Goal: Navigation & Orientation: Find specific page/section

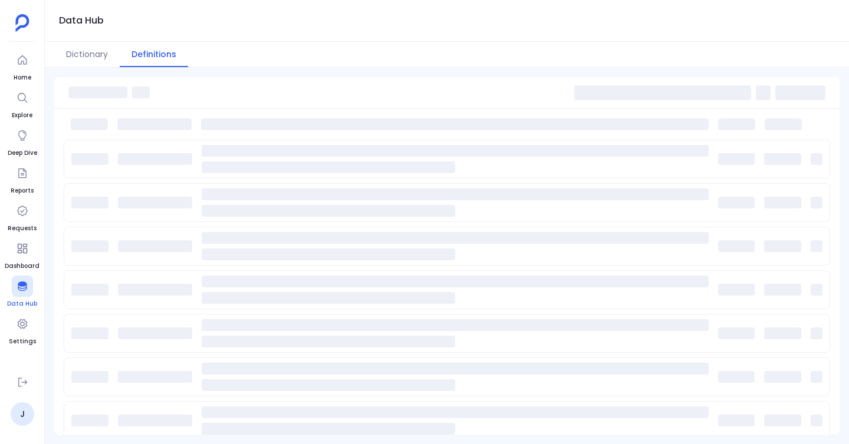
click at [20, 297] on link "Data Hub" at bounding box center [22, 292] width 30 height 33
click at [85, 56] on button "Dictionary" at bounding box center [86, 54] width 65 height 25
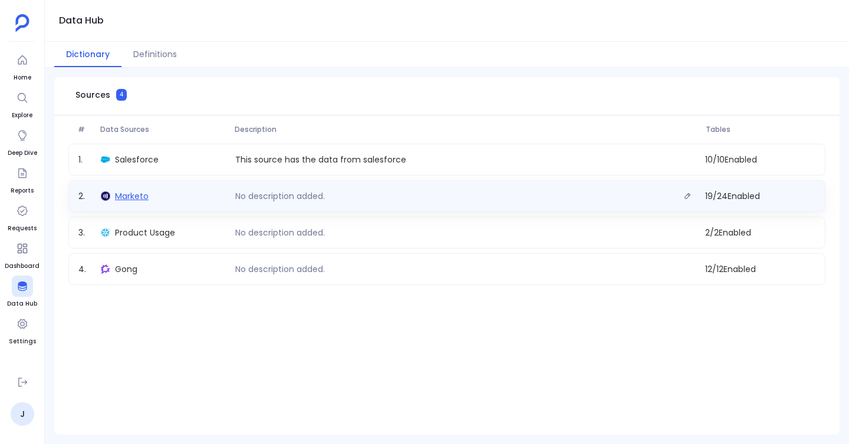
click at [133, 196] on span "Marketo" at bounding box center [132, 196] width 34 height 12
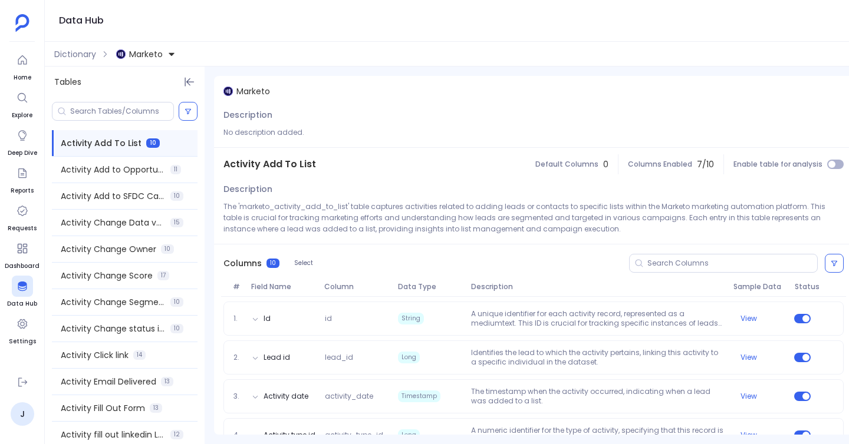
click at [95, 61] on div "Dictionary Marketo" at bounding box center [453, 54] width 817 height 25
click at [95, 54] on span "Dictionary" at bounding box center [75, 54] width 42 height 12
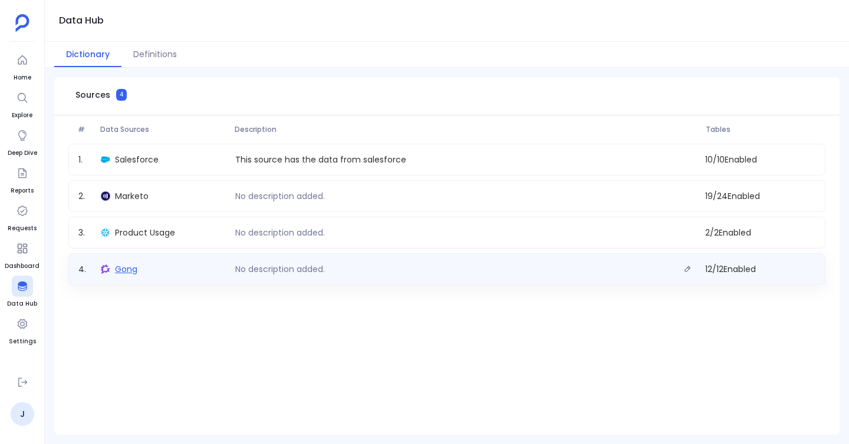
click at [115, 268] on span "Gong" at bounding box center [126, 269] width 22 height 12
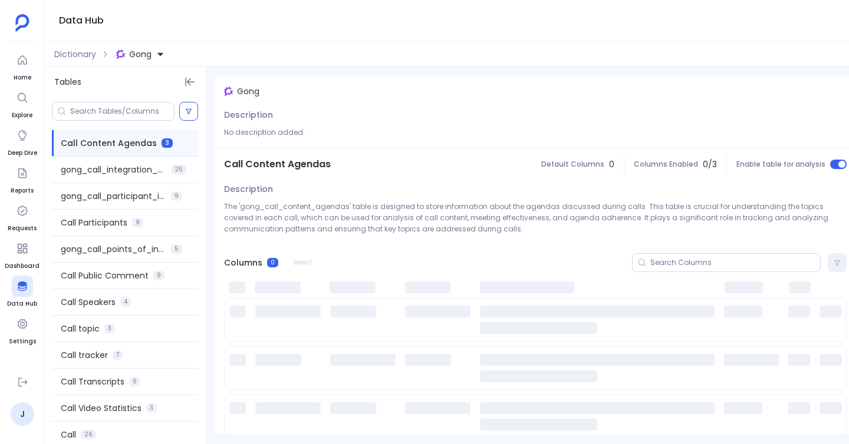
scroll to position [9, 0]
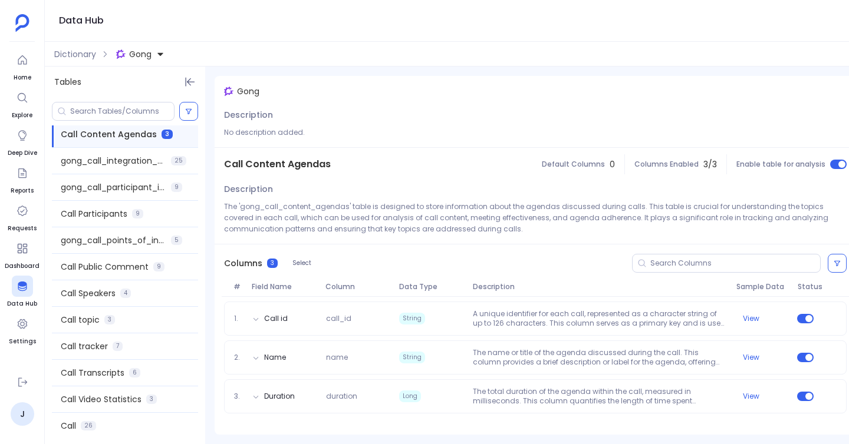
click at [77, 44] on div "Dictionary Gong" at bounding box center [455, 54] width 820 height 25
click at [83, 50] on span "Dictionary" at bounding box center [75, 54] width 42 height 12
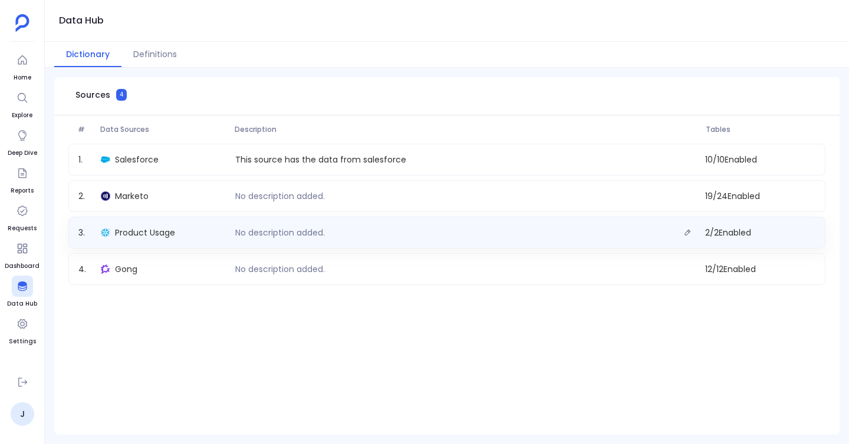
click at [141, 248] on div "3 . Product Usage No description added. 2 / 2 Enabled" at bounding box center [446, 233] width 757 height 32
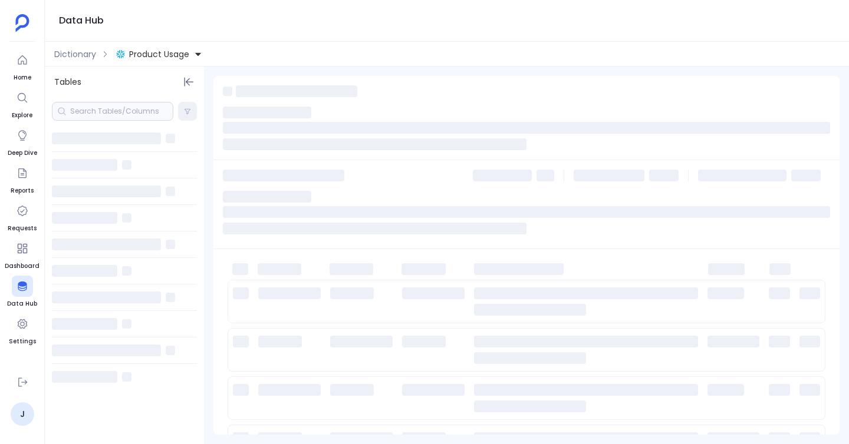
click at [142, 236] on div at bounding box center [124, 245] width 145 height 26
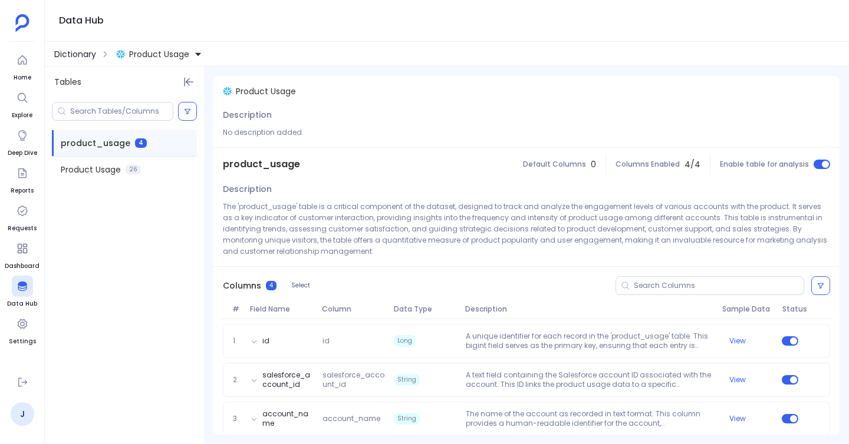
click at [88, 55] on span "Dictionary" at bounding box center [75, 54] width 42 height 12
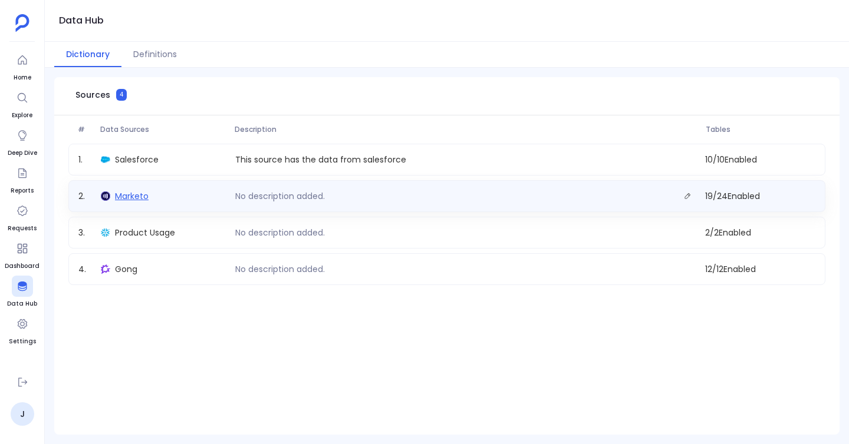
click at [121, 190] on span "Marketo" at bounding box center [132, 196] width 34 height 12
